Goal: Task Accomplishment & Management: Use online tool/utility

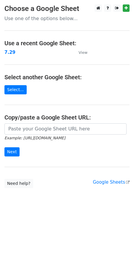
click at [7, 53] on strong "7.29" at bounding box center [9, 52] width 11 height 5
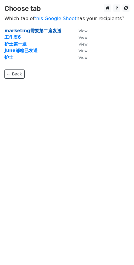
click at [14, 31] on strong "marketing需要第二遍发送" at bounding box center [32, 30] width 57 height 5
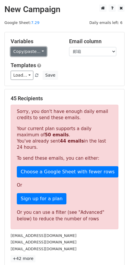
click at [41, 49] on link "Copy/paste..." at bounding box center [29, 51] width 36 height 9
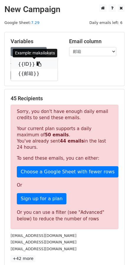
click at [37, 64] on icon at bounding box center [39, 64] width 5 height 5
